Goal: Task Accomplishment & Management: Manage account settings

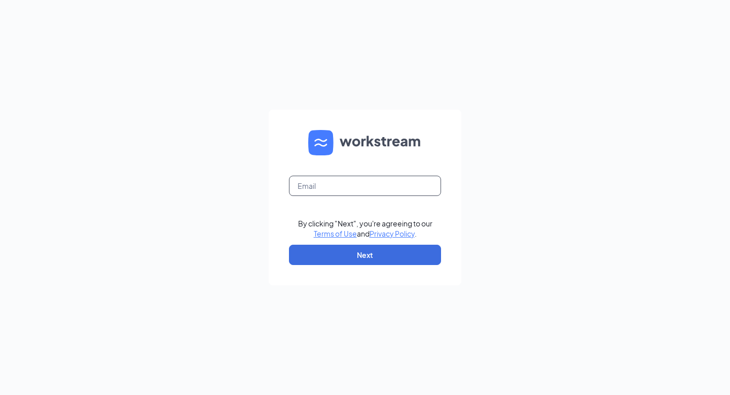
click at [308, 184] on input "text" at bounding box center [365, 185] width 152 height 20
type input "[EMAIL_ADDRESS][DOMAIN_NAME]"
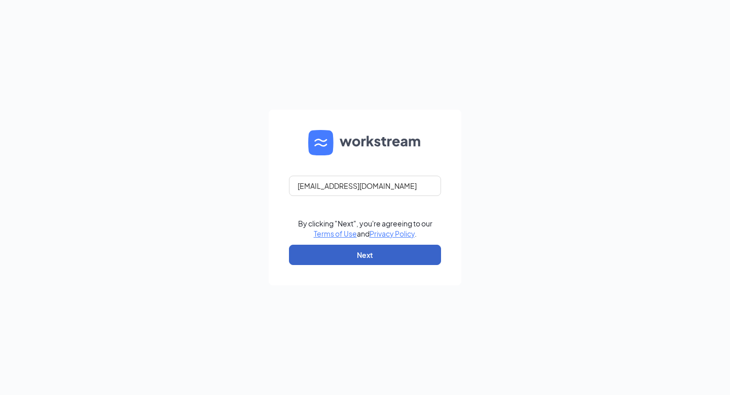
click at [371, 255] on button "Next" at bounding box center [365, 254] width 152 height 20
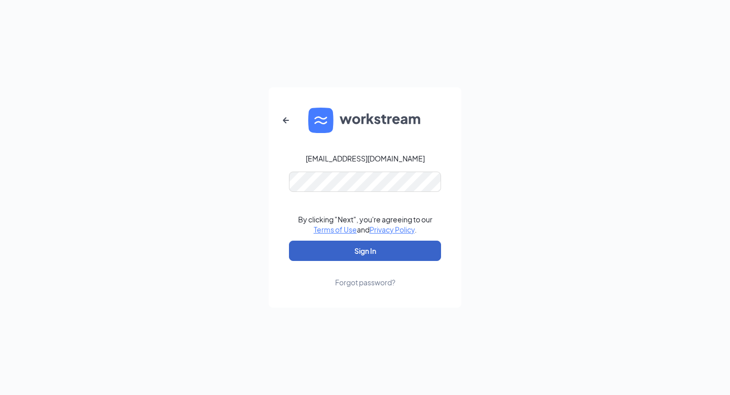
click at [362, 249] on button "Sign In" at bounding box center [365, 250] width 152 height 20
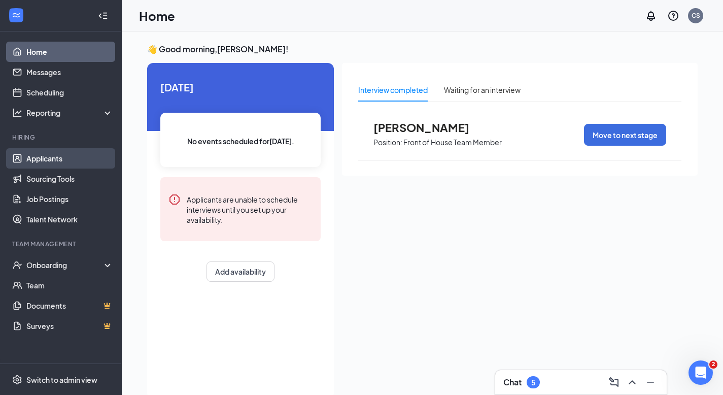
click at [50, 155] on link "Applicants" at bounding box center [69, 158] width 87 height 20
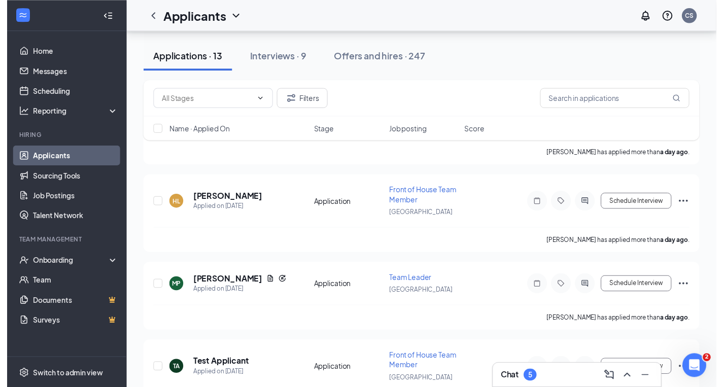
scroll to position [162, 0]
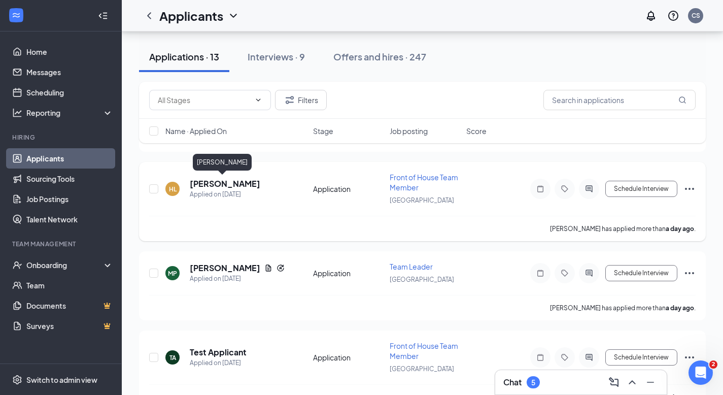
click at [212, 184] on h5 "[PERSON_NAME]" at bounding box center [225, 183] width 70 height 11
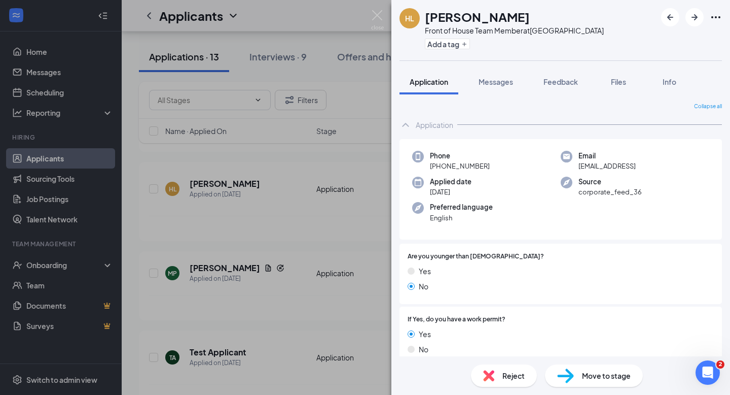
click at [51, 158] on div "[PERSON_NAME] Front of House Team Member at [GEOGRAPHIC_DATA] Add a tag Applica…" at bounding box center [365, 197] width 730 height 395
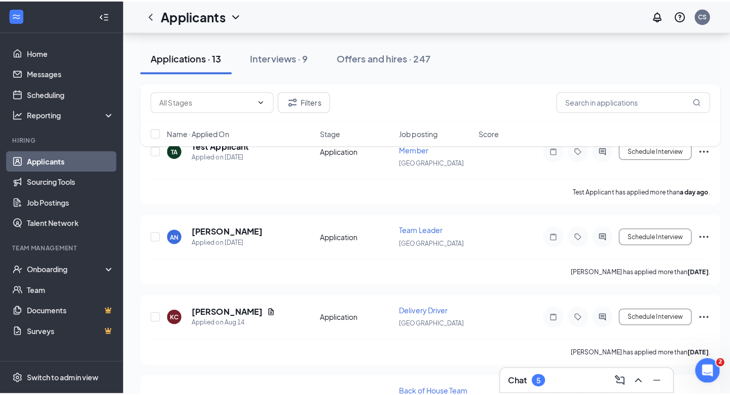
scroll to position [364, 0]
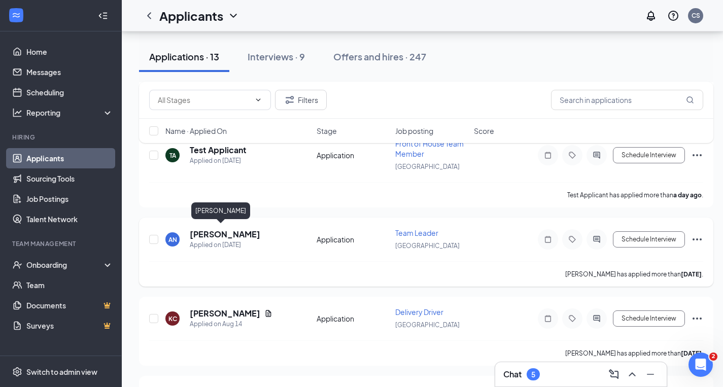
click at [219, 231] on h5 "[PERSON_NAME]" at bounding box center [225, 234] width 70 height 11
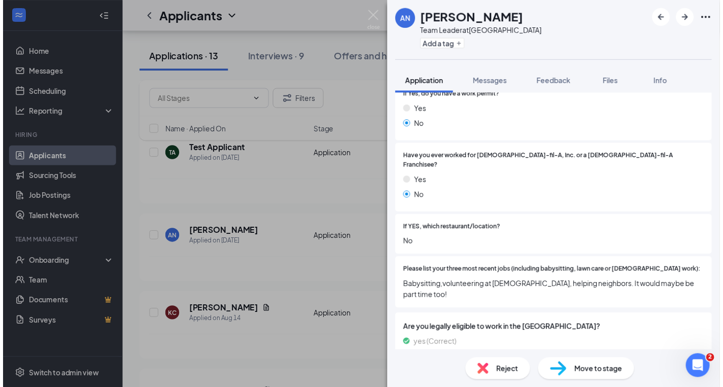
scroll to position [230, 0]
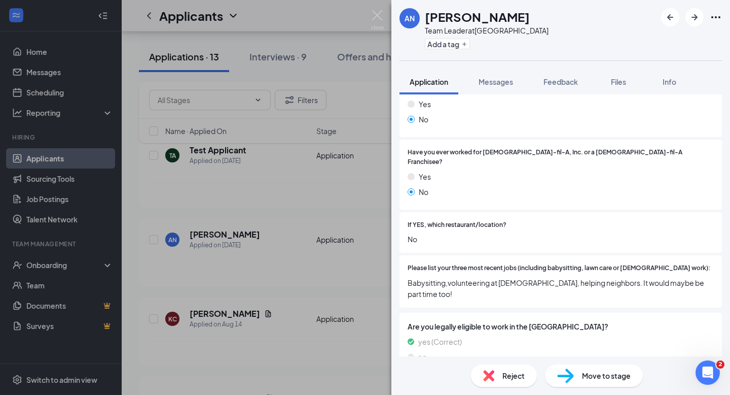
click at [50, 154] on div "AN [PERSON_NAME] Team Leader at [GEOGRAPHIC_DATA] Add a tag Application Message…" at bounding box center [365, 197] width 730 height 395
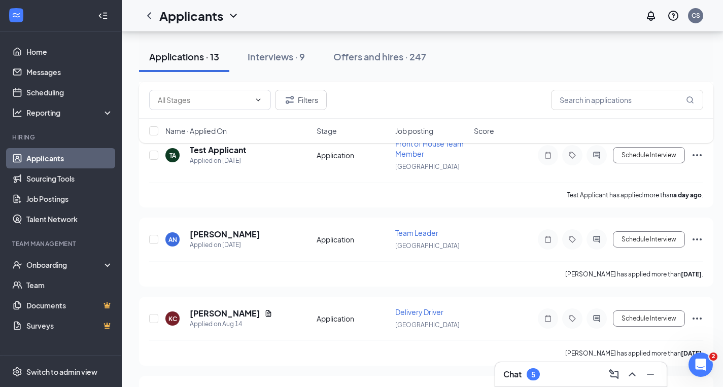
click at [128, 270] on div "Applicants can't schedule interviews. Add your availability now Applications · …" at bounding box center [426, 319] width 609 height 1305
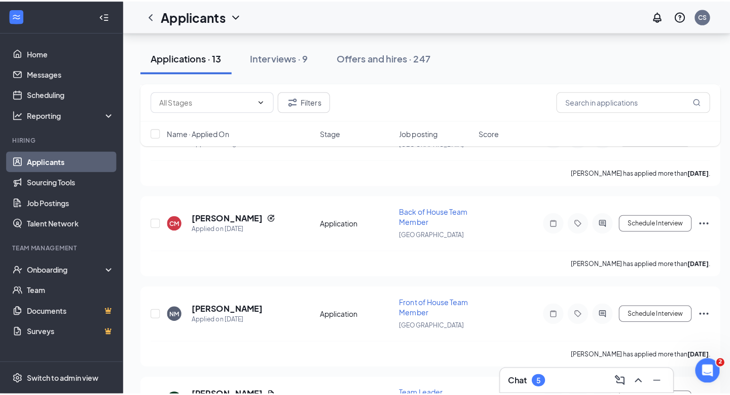
scroll to position [587, 0]
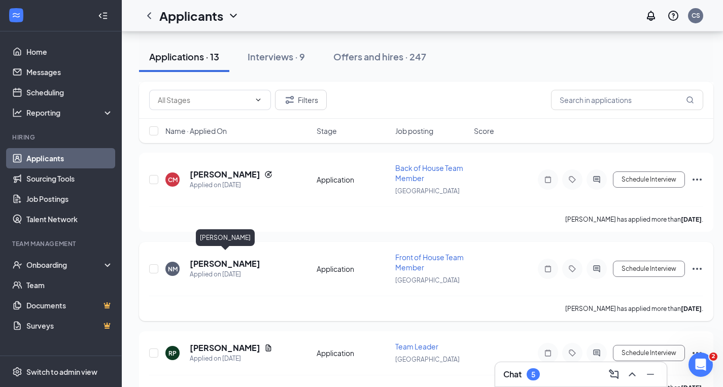
click at [215, 259] on h5 "[PERSON_NAME]" at bounding box center [225, 263] width 70 height 11
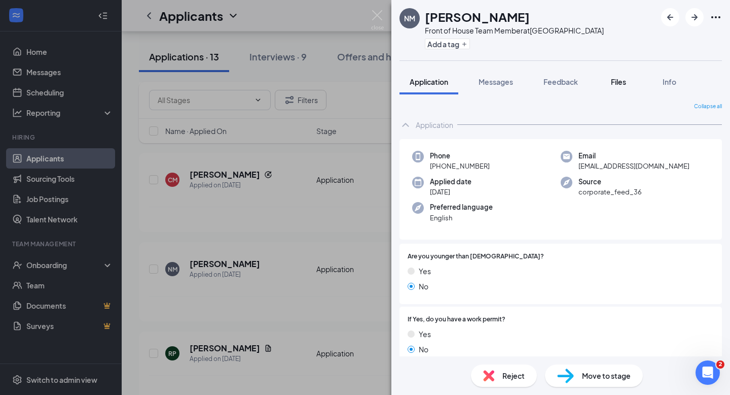
click at [623, 81] on span "Files" at bounding box center [618, 81] width 15 height 9
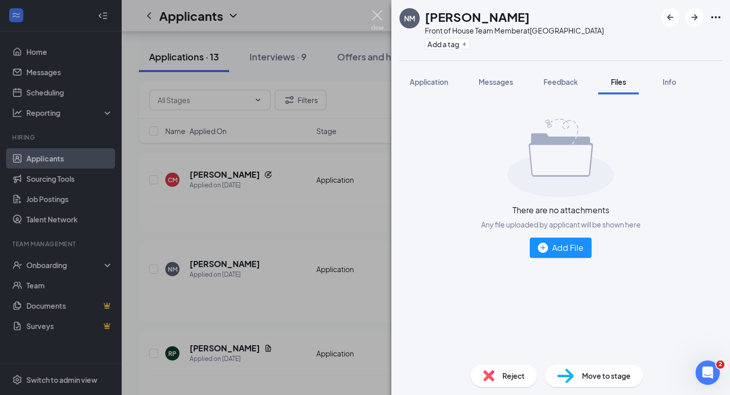
click at [377, 14] on img at bounding box center [377, 20] width 13 height 20
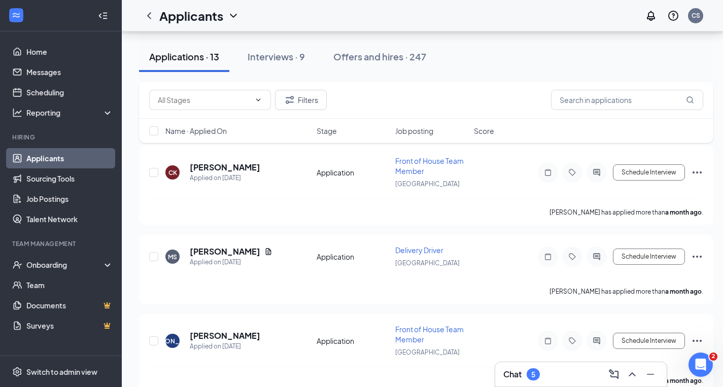
scroll to position [939, 0]
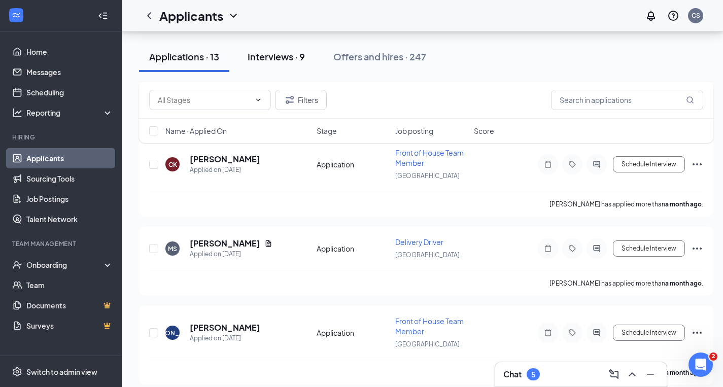
click at [266, 54] on div "Interviews · 9" at bounding box center [275, 56] width 57 height 13
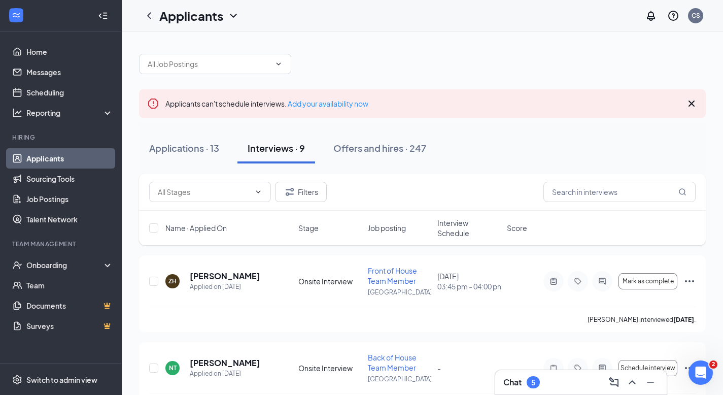
click at [462, 136] on div "Applications · 13 Interviews · 9 Offers and hires · 247" at bounding box center [422, 148] width 566 height 30
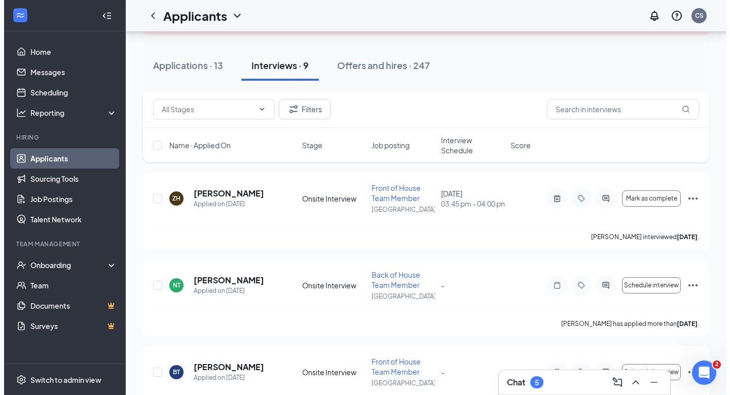
scroll to position [81, 0]
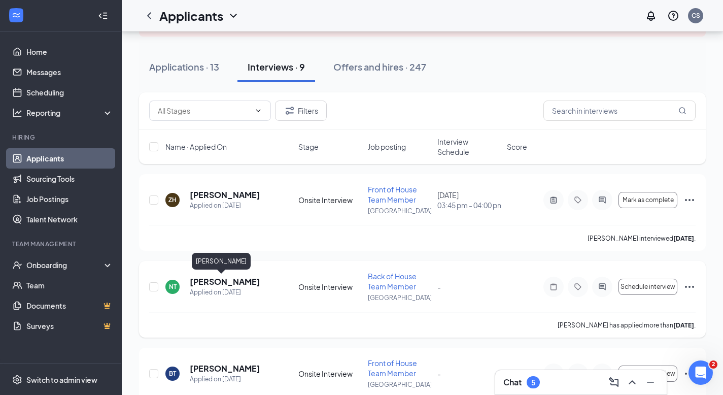
click at [202, 282] on h5 "[PERSON_NAME]" at bounding box center [225, 281] width 70 height 11
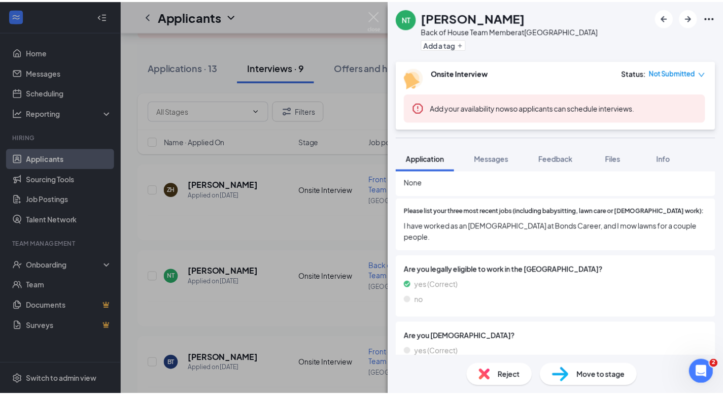
scroll to position [373, 0]
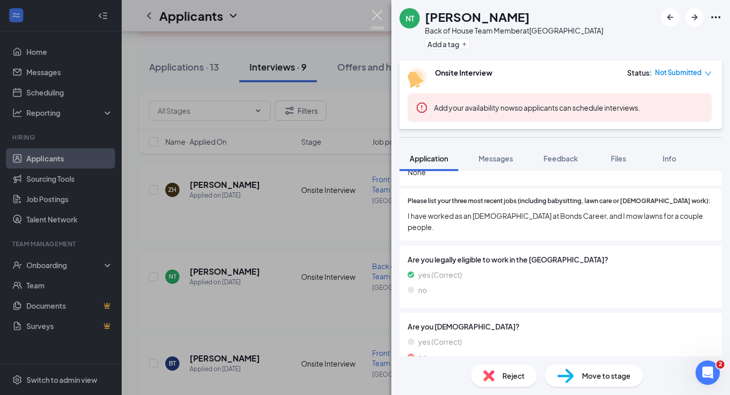
click at [377, 11] on img at bounding box center [377, 20] width 13 height 20
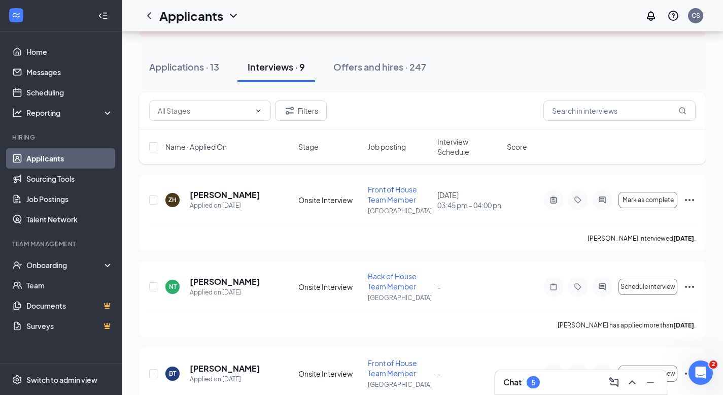
click at [241, 49] on div "Applications · 13 Interviews · 9 Offers and hires · 247" at bounding box center [422, 67] width 566 height 51
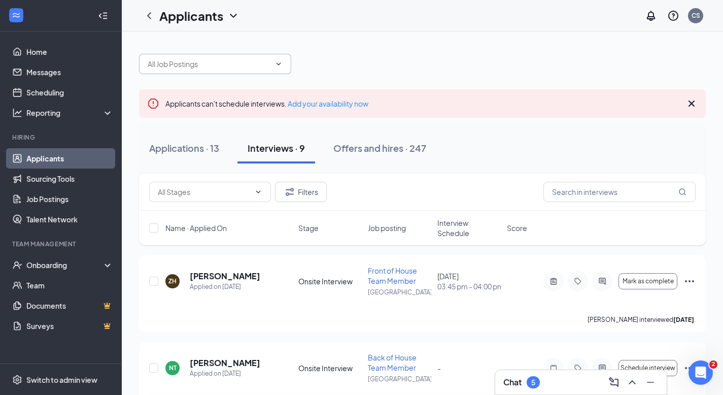
click at [279, 62] on icon "ChevronDown" at bounding box center [278, 64] width 8 height 8
click at [296, 191] on button "Filters" at bounding box center [301, 192] width 52 height 20
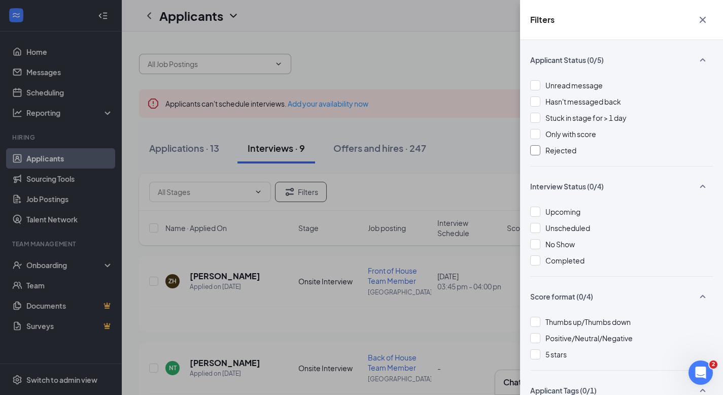
click at [533, 148] on div at bounding box center [535, 150] width 10 height 10
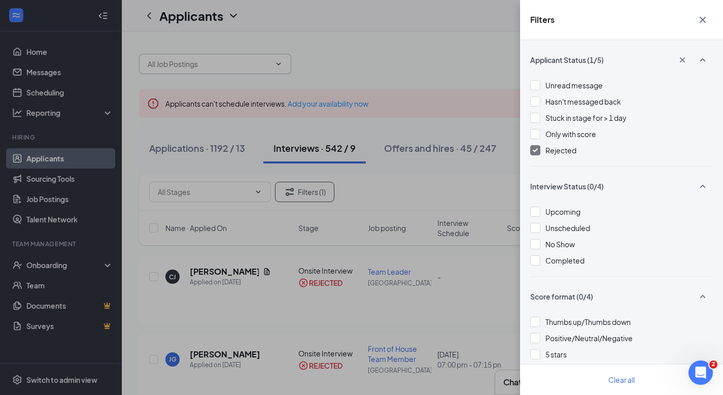
click at [328, 41] on div "Filters Applicant Status (1/5) Unread message Hasn't messaged back Stuck in sta…" at bounding box center [361, 197] width 723 height 395
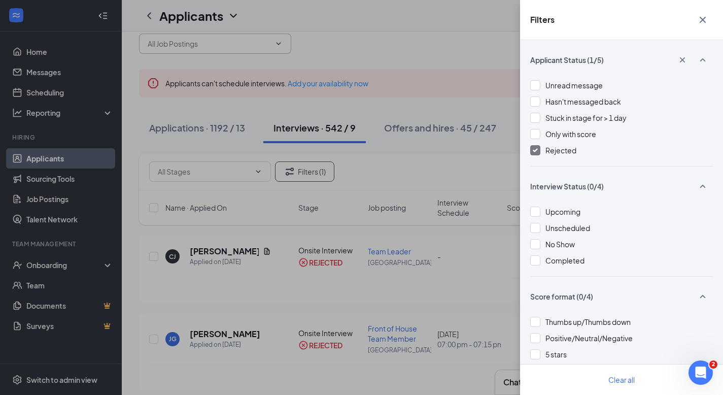
click at [701, 20] on icon "Cross" at bounding box center [702, 20] width 6 height 6
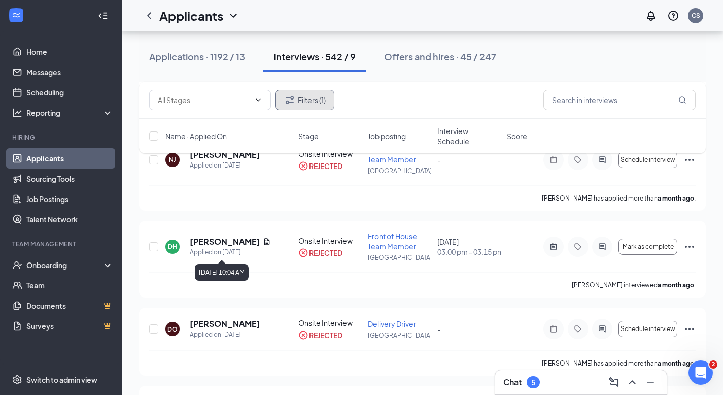
scroll to position [1765, 0]
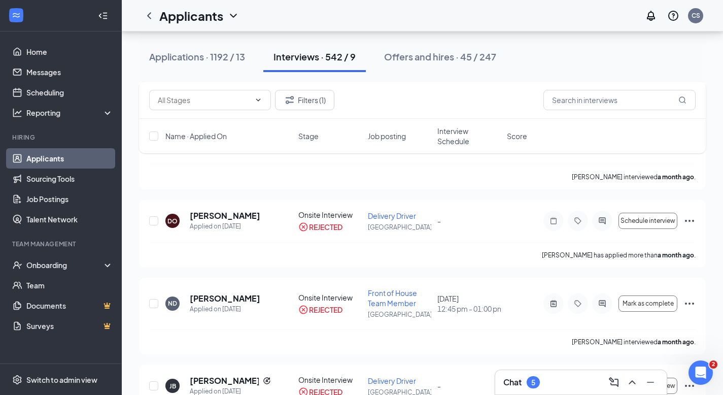
click at [53, 156] on link "Applicants" at bounding box center [69, 158] width 87 height 20
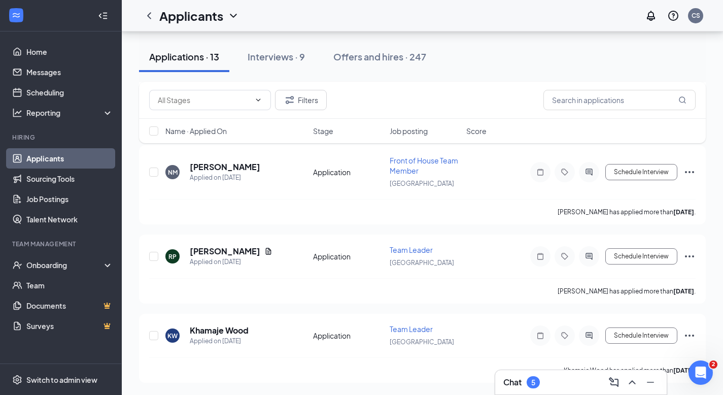
scroll to position [677, 0]
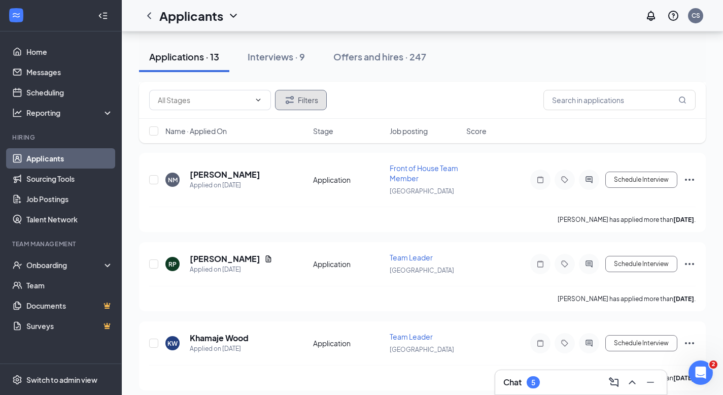
click at [306, 99] on button "Filters" at bounding box center [301, 100] width 52 height 20
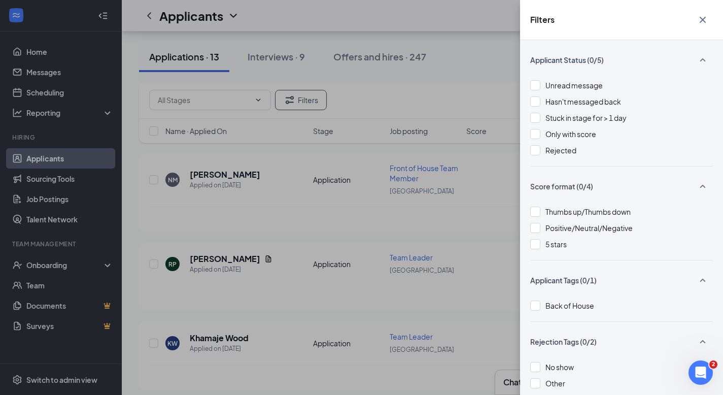
click at [702, 15] on icon "Cross" at bounding box center [702, 20] width 12 height 12
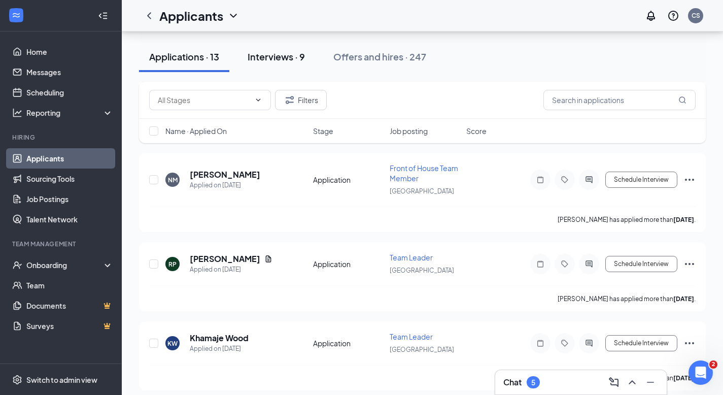
click at [277, 56] on div "Interviews · 9" at bounding box center [275, 56] width 57 height 13
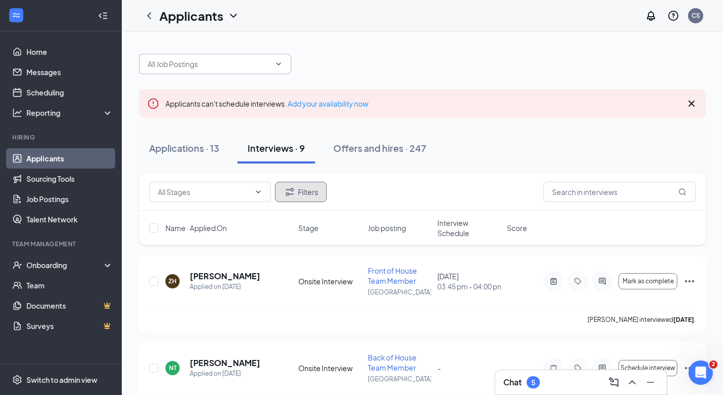
click at [303, 189] on button "Filters" at bounding box center [301, 192] width 52 height 20
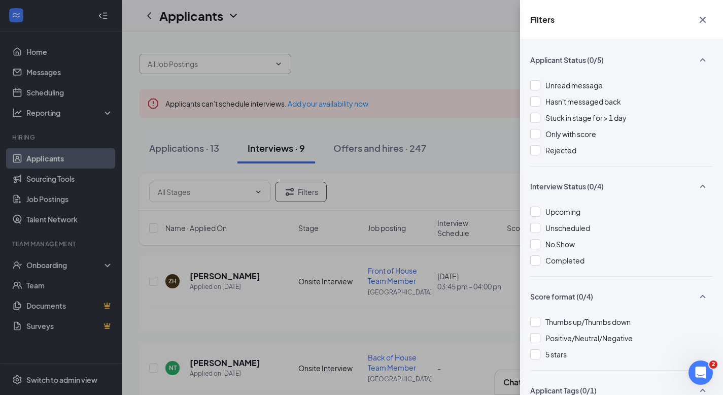
click at [366, 48] on div "Filters Applicant Status (0/5) Unread message Hasn't messaged back Stuck in sta…" at bounding box center [361, 197] width 723 height 395
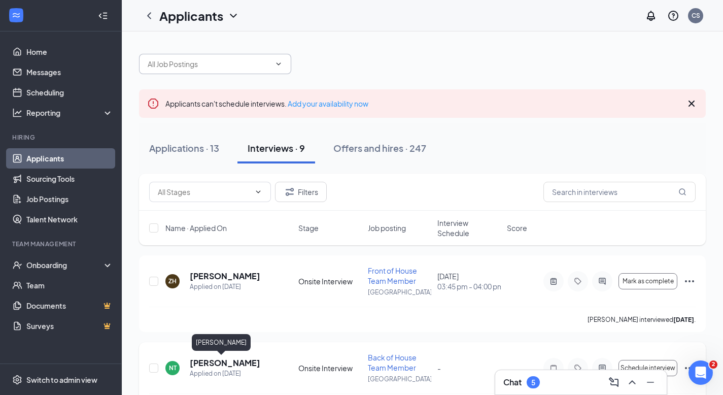
click at [220, 360] on h5 "[PERSON_NAME]" at bounding box center [225, 362] width 70 height 11
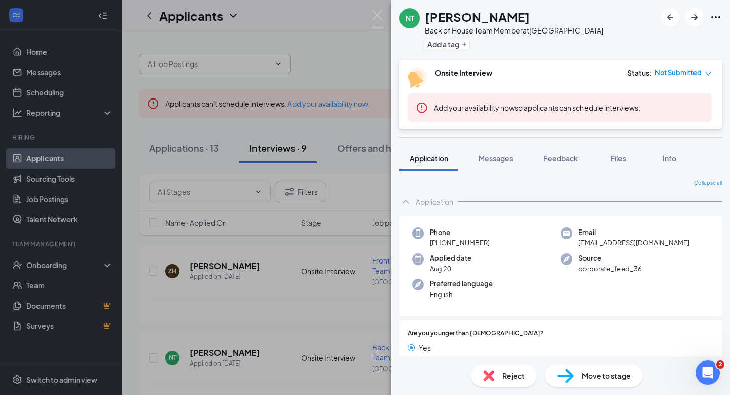
click at [505, 271] on div "Applied date [DATE]" at bounding box center [486, 263] width 149 height 21
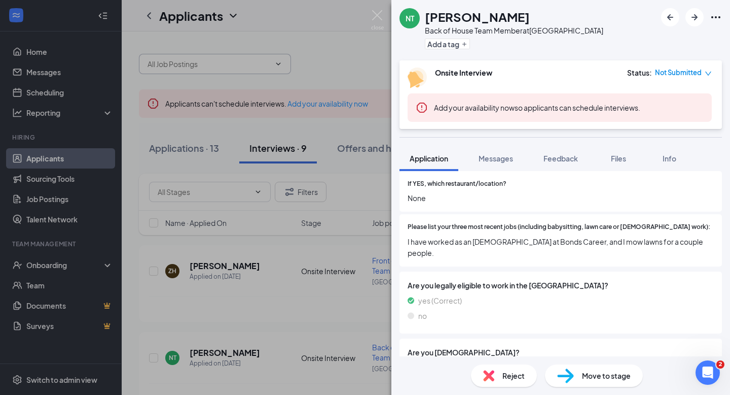
scroll to position [373, 0]
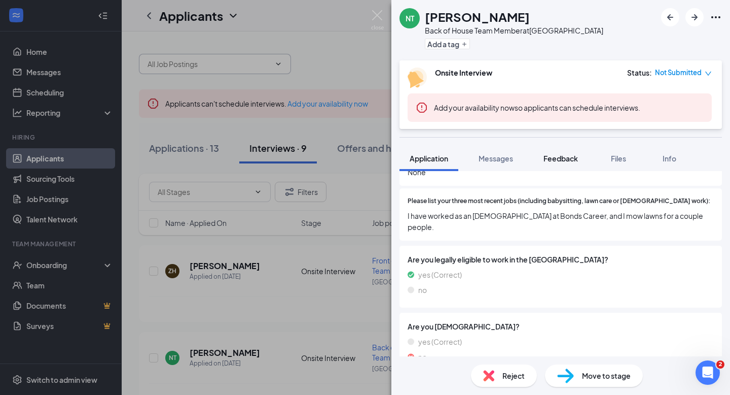
click at [571, 157] on span "Feedback" at bounding box center [561, 158] width 34 height 9
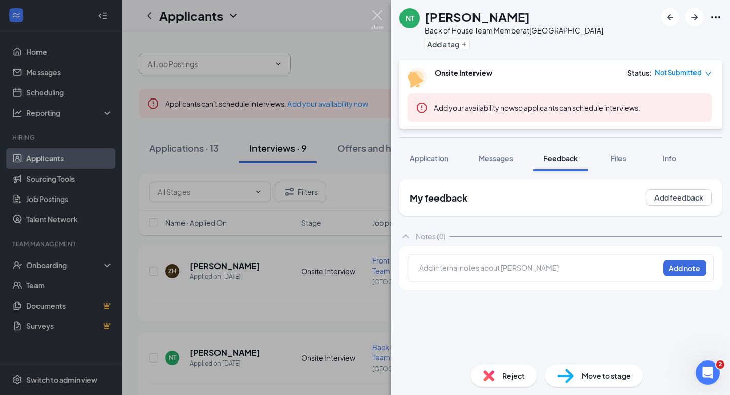
click at [378, 15] on img at bounding box center [377, 20] width 13 height 20
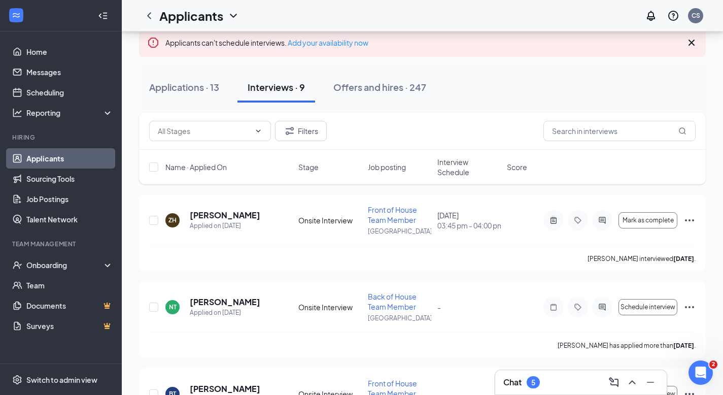
scroll to position [81, 0]
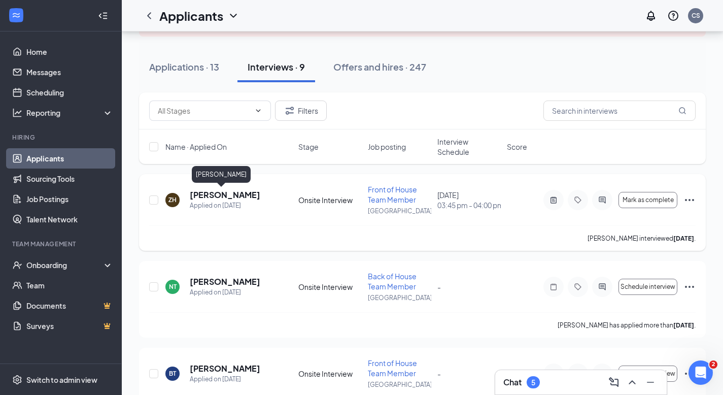
click at [204, 195] on h5 "[PERSON_NAME]" at bounding box center [225, 194] width 70 height 11
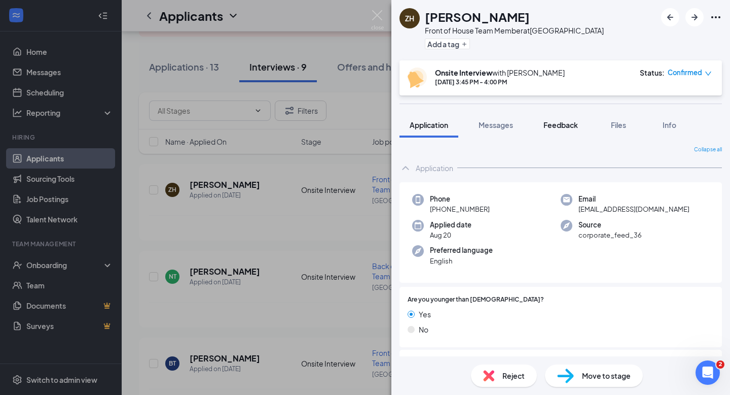
click at [572, 124] on span "Feedback" at bounding box center [561, 124] width 34 height 9
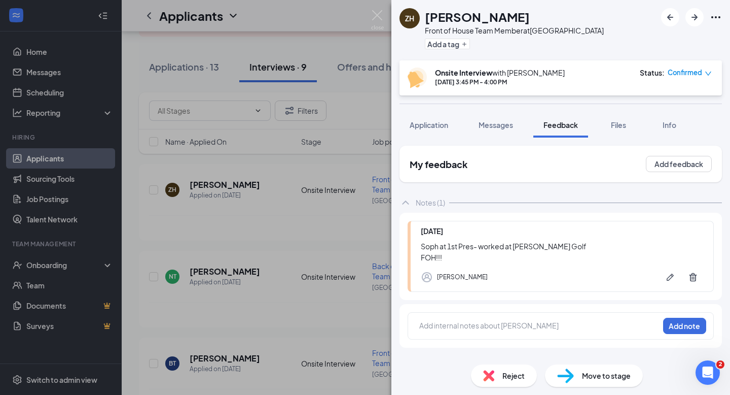
click at [457, 254] on div "Soph at 1st Pres- worked at [PERSON_NAME] Golf FOH!!!" at bounding box center [562, 251] width 282 height 22
click at [446, 260] on div "Soph at 1st Pres- worked at [PERSON_NAME] Golf FOH!!!" at bounding box center [562, 251] width 282 height 22
click at [553, 249] on div "Soph at 1st Pres- worked at [PERSON_NAME] Golf FOH!!!" at bounding box center [562, 251] width 282 height 22
click at [381, 15] on img at bounding box center [377, 20] width 13 height 20
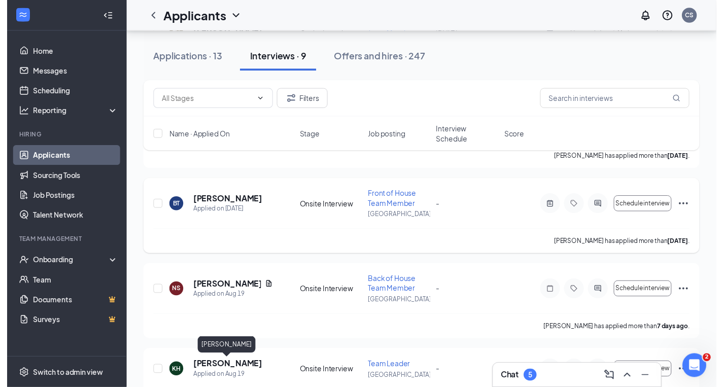
scroll to position [264, 0]
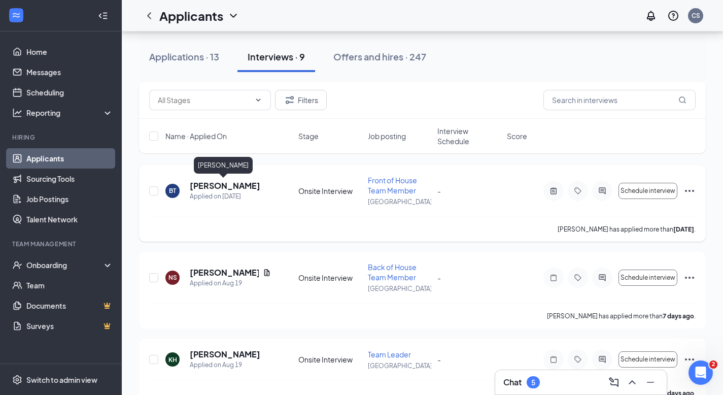
click at [239, 185] on h5 "[PERSON_NAME]" at bounding box center [225, 185] width 70 height 11
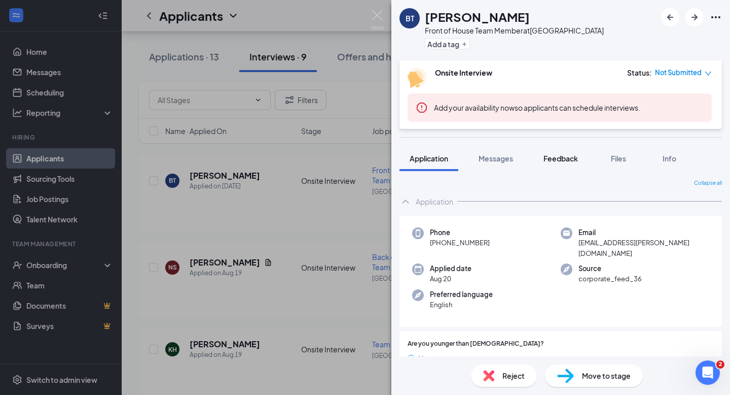
click at [553, 156] on span "Feedback" at bounding box center [561, 158] width 34 height 9
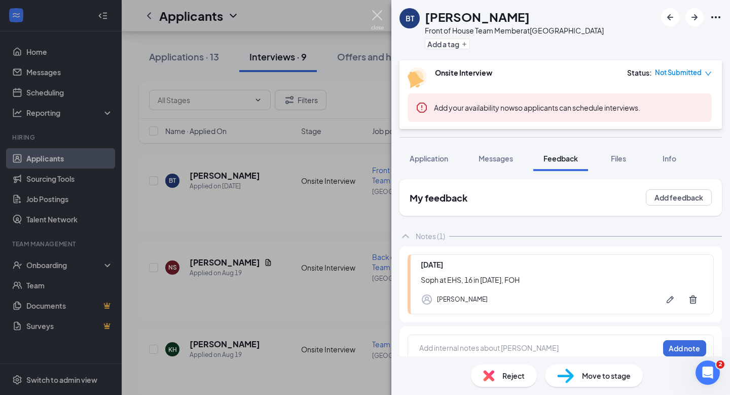
click at [377, 14] on img at bounding box center [377, 20] width 13 height 20
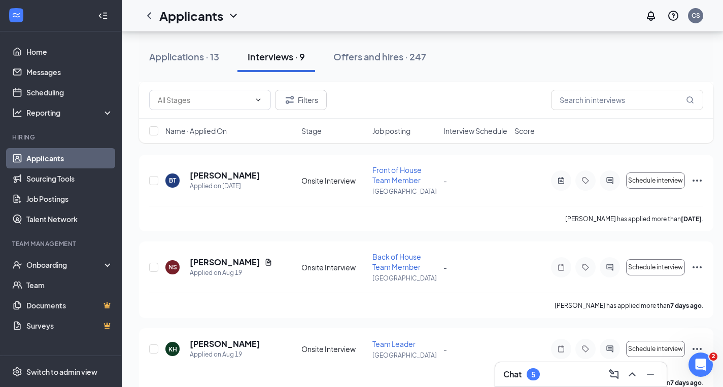
click at [135, 272] on div "Applicants can't schedule interviews. Add your availability now Applications · …" at bounding box center [426, 256] width 609 height 977
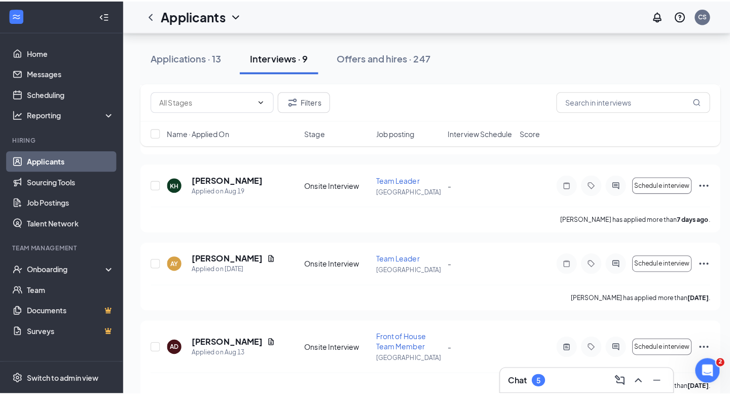
scroll to position [446, 0]
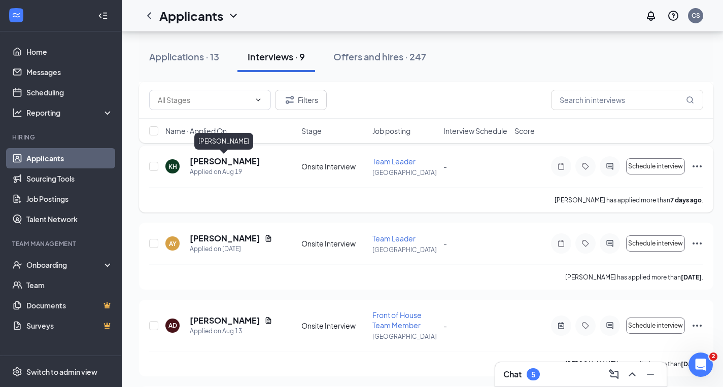
click at [211, 160] on h5 "[PERSON_NAME]" at bounding box center [225, 161] width 70 height 11
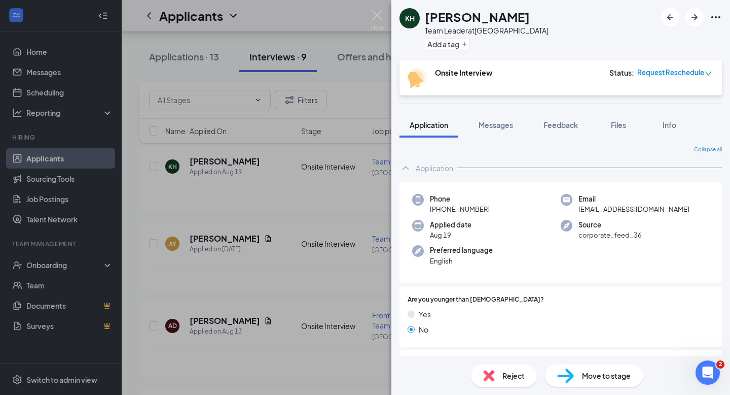
click at [488, 148] on div "Collapse all" at bounding box center [561, 150] width 323 height 8
click at [379, 16] on img at bounding box center [377, 20] width 13 height 20
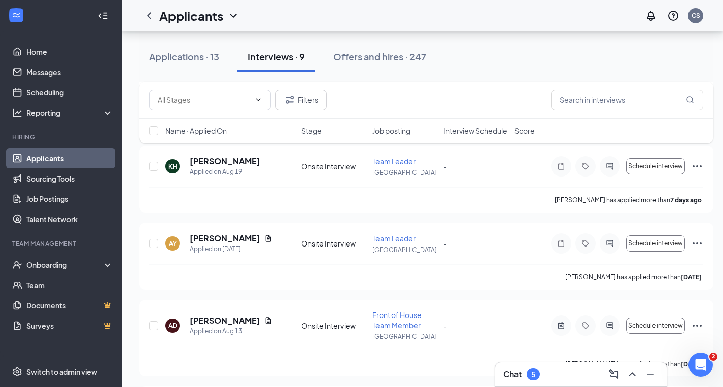
click at [130, 263] on div "Applicants can't schedule interviews. Add your availability now Applications · …" at bounding box center [426, 73] width 609 height 977
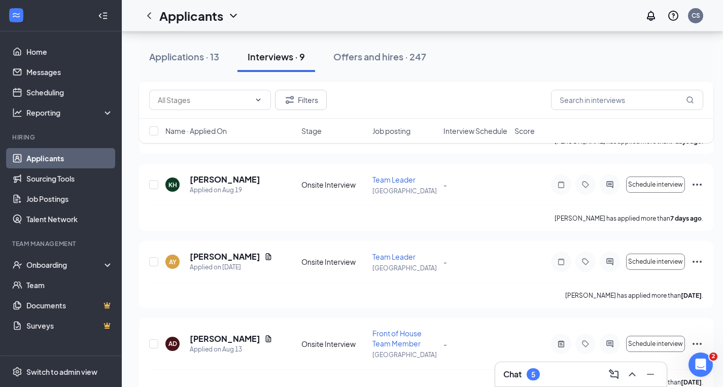
scroll to position [426, 0]
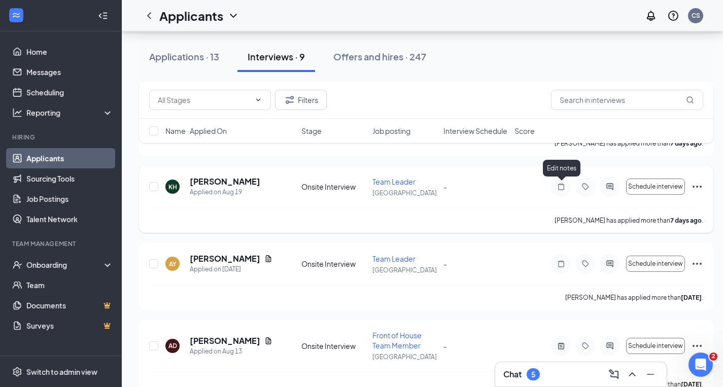
click at [561, 185] on icon "Note" at bounding box center [561, 186] width 6 height 7
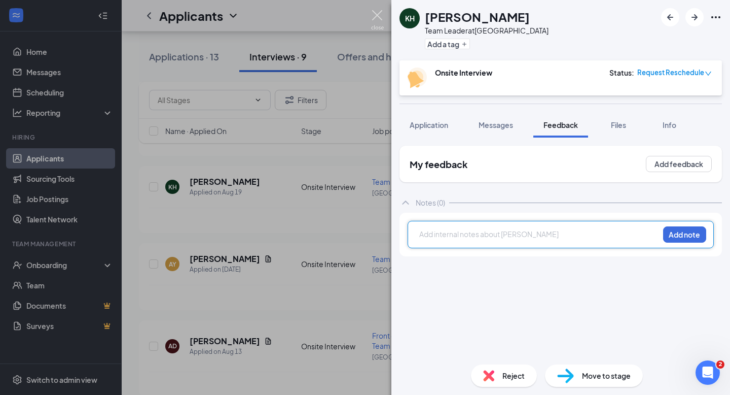
click at [378, 16] on img at bounding box center [377, 20] width 13 height 20
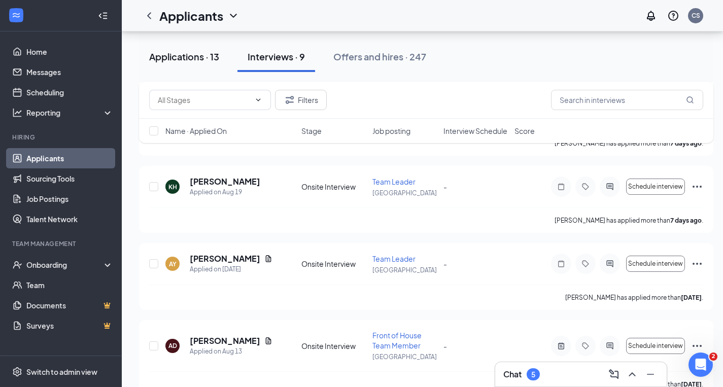
click at [162, 55] on div "Applications · 13" at bounding box center [184, 56] width 70 height 13
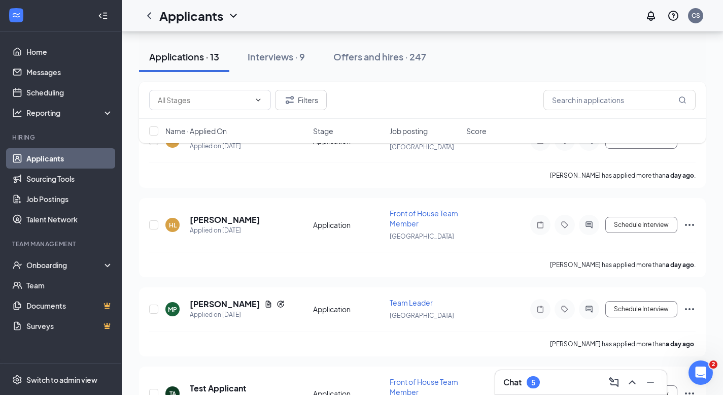
scroll to position [142, 0]
